Goal: Find specific page/section

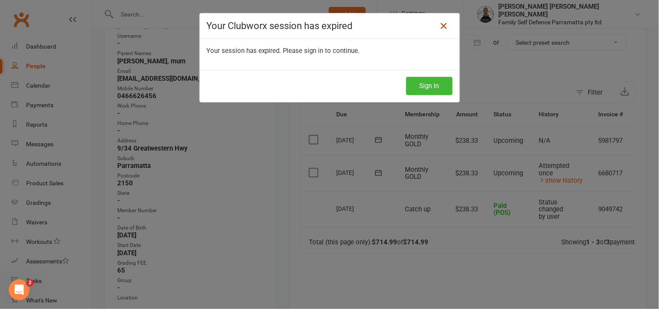
drag, startPoint x: 0, startPoint y: 0, endPoint x: 441, endPoint y: 25, distance: 442.1
click at [441, 25] on icon at bounding box center [444, 26] width 10 height 10
click at [428, 91] on button "Sign In" at bounding box center [429, 86] width 46 height 18
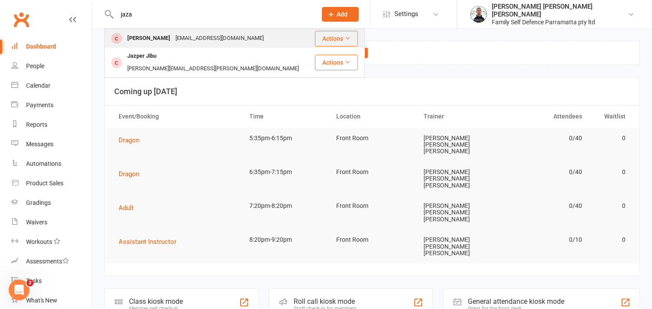
type input "jaza"
click at [139, 40] on div "Jaza Bhat" at bounding box center [149, 38] width 48 height 13
